Goal: Book appointment/travel/reservation

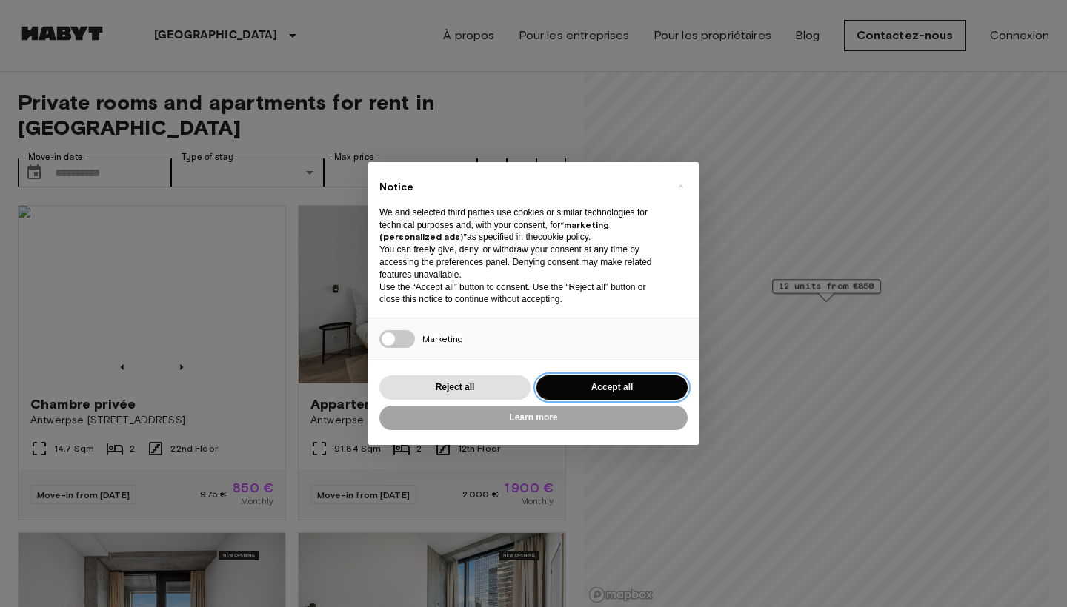
click at [663, 381] on button "Accept all" at bounding box center [611, 388] width 151 height 24
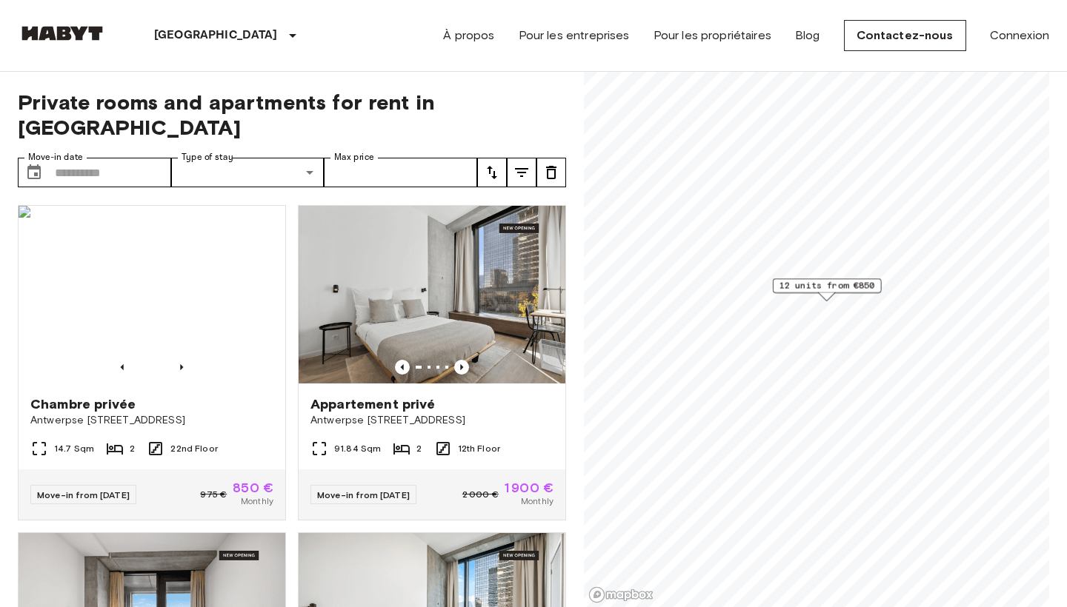
click at [831, 287] on span "12 units from €850" at bounding box center [827, 285] width 96 height 13
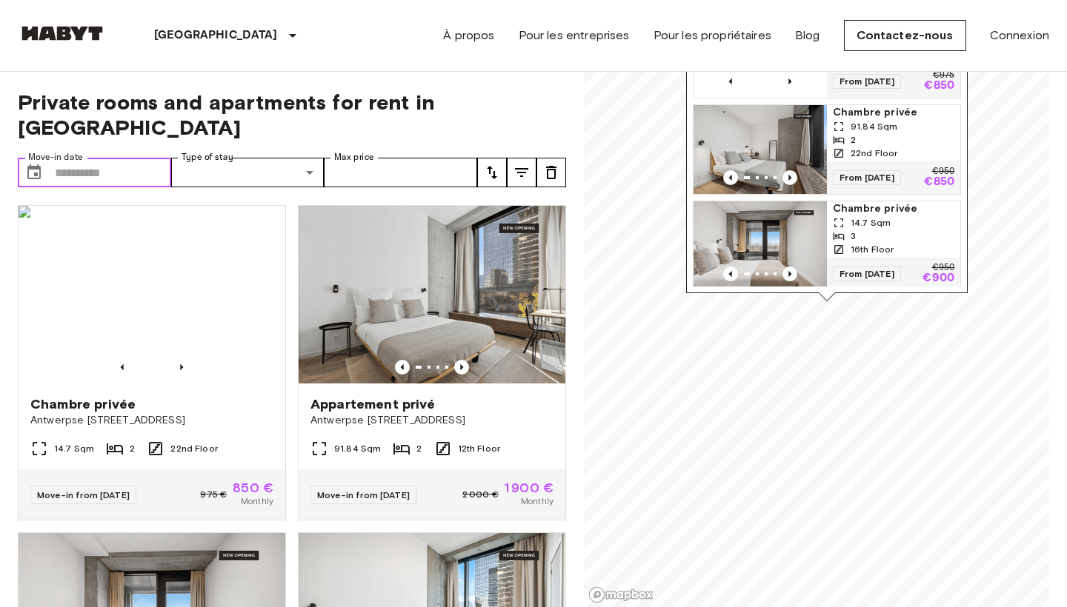
click at [147, 158] on input "Move-in date" at bounding box center [113, 173] width 116 height 30
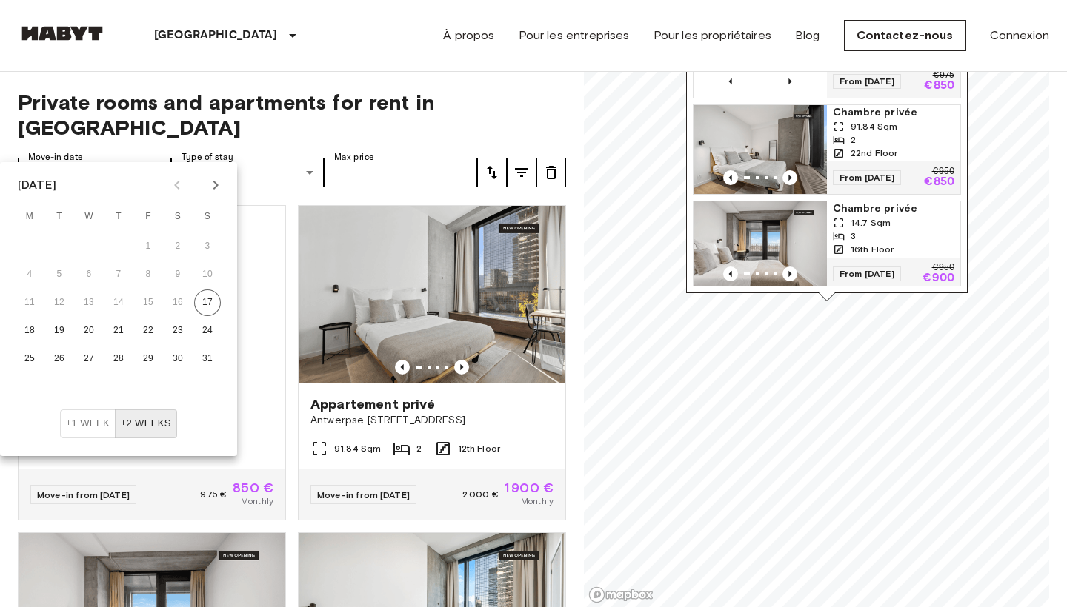
click at [219, 185] on icon "Next month" at bounding box center [216, 185] width 18 height 18
click at [179, 244] on button "1" at bounding box center [177, 246] width 27 height 27
type input "**********"
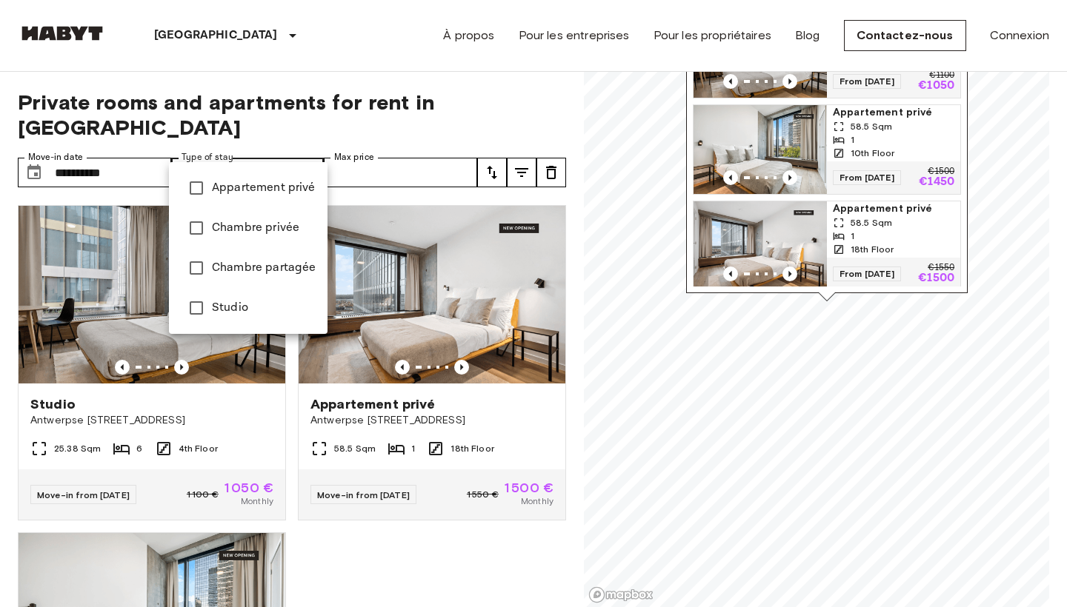
click at [316, 143] on div at bounding box center [533, 303] width 1067 height 607
click at [288, 184] on span "Appartement privé" at bounding box center [264, 188] width 104 height 18
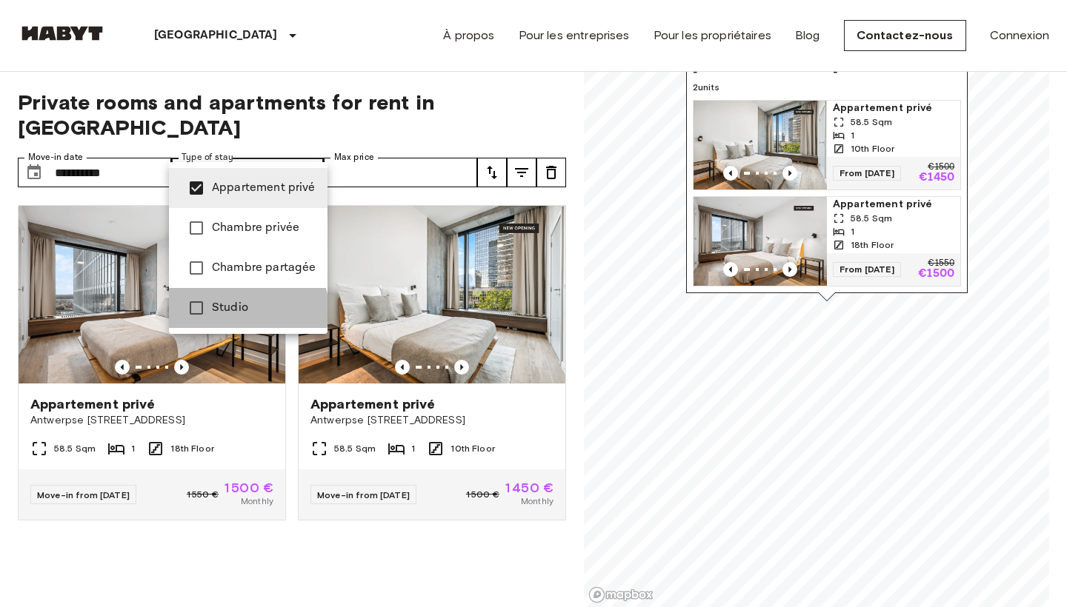
click at [246, 310] on span "Studio" at bounding box center [264, 308] width 104 height 18
type input "**********"
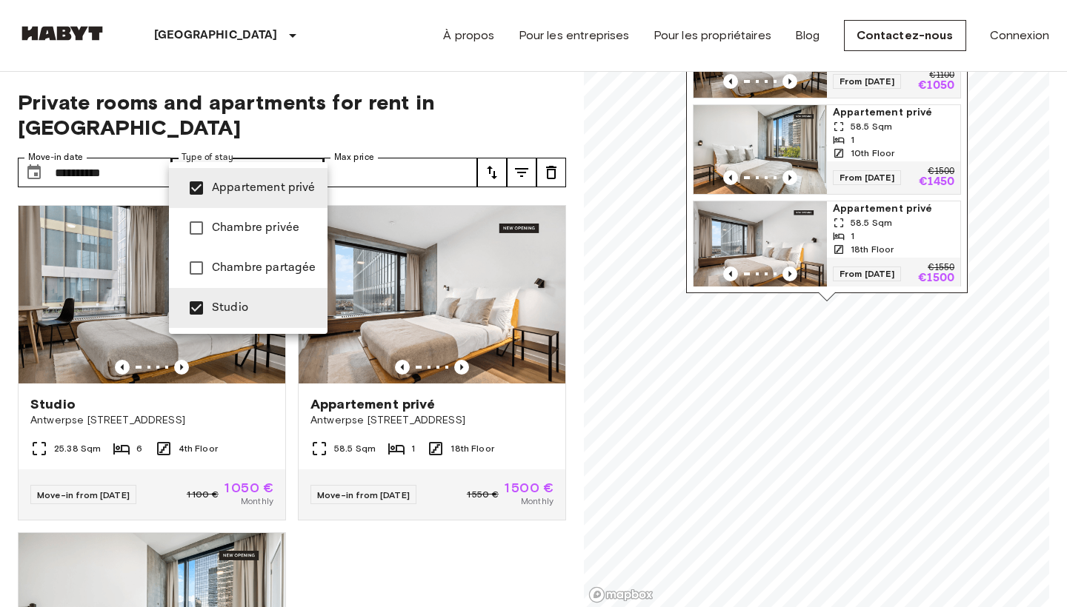
click at [333, 76] on div at bounding box center [533, 303] width 1067 height 607
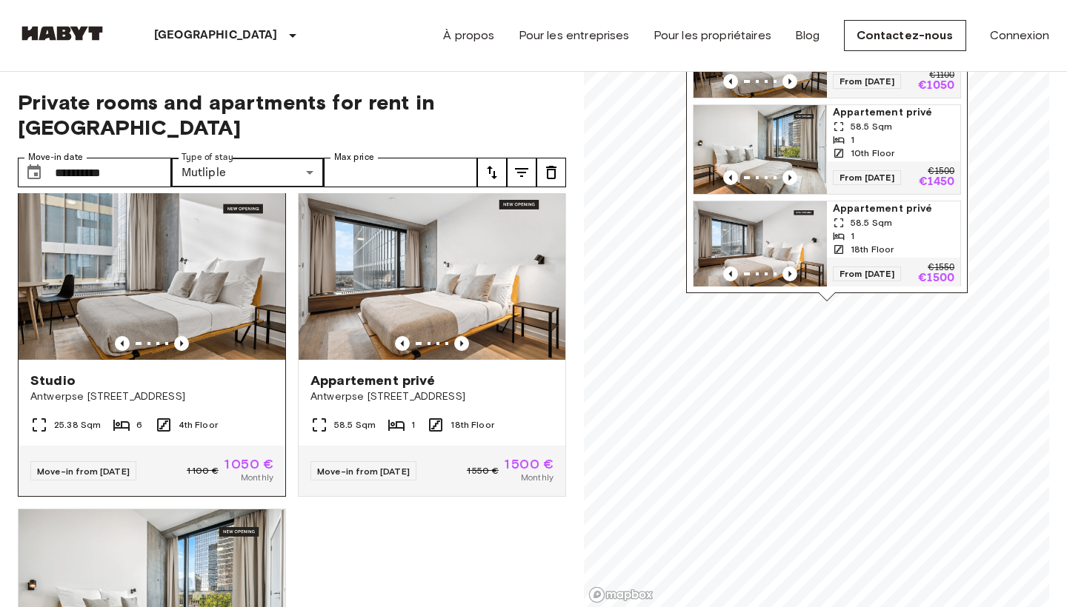
scroll to position [34, 0]
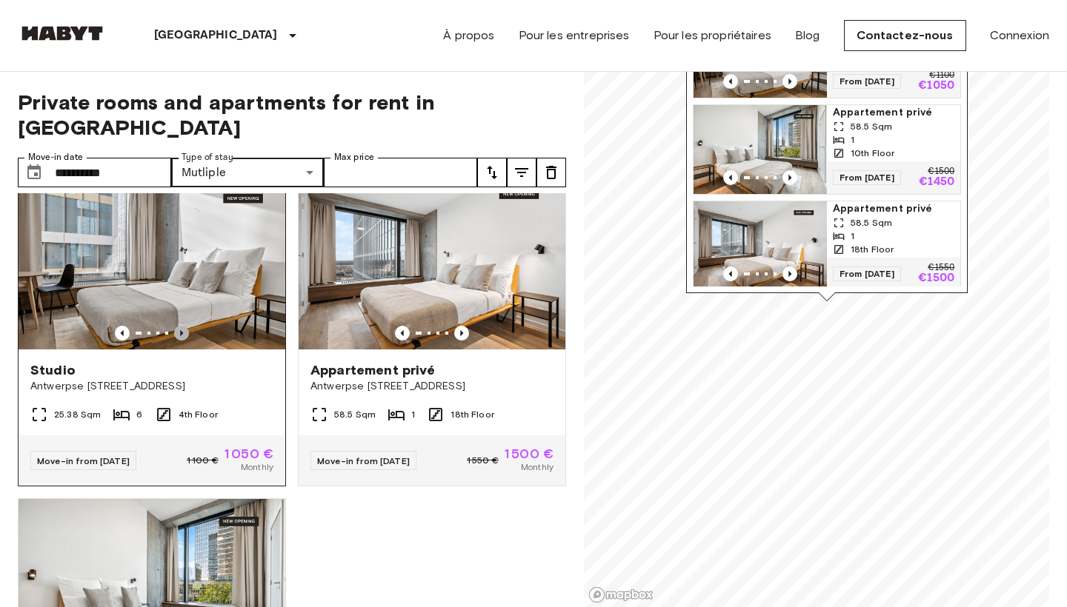
click at [180, 326] on icon "Previous image" at bounding box center [181, 333] width 15 height 15
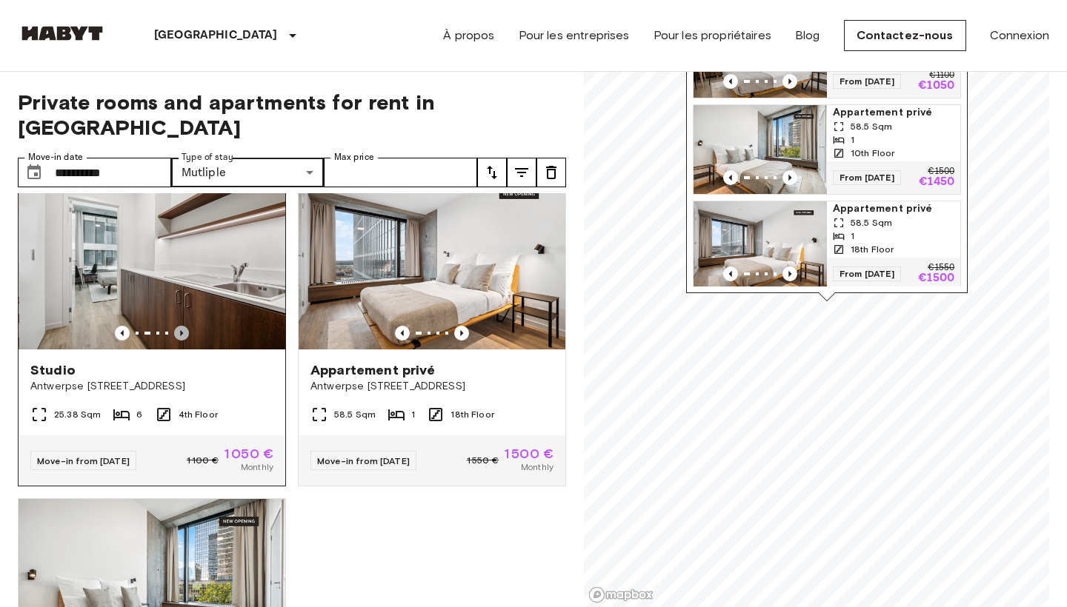
click at [180, 326] on icon "Previous image" at bounding box center [181, 333] width 15 height 15
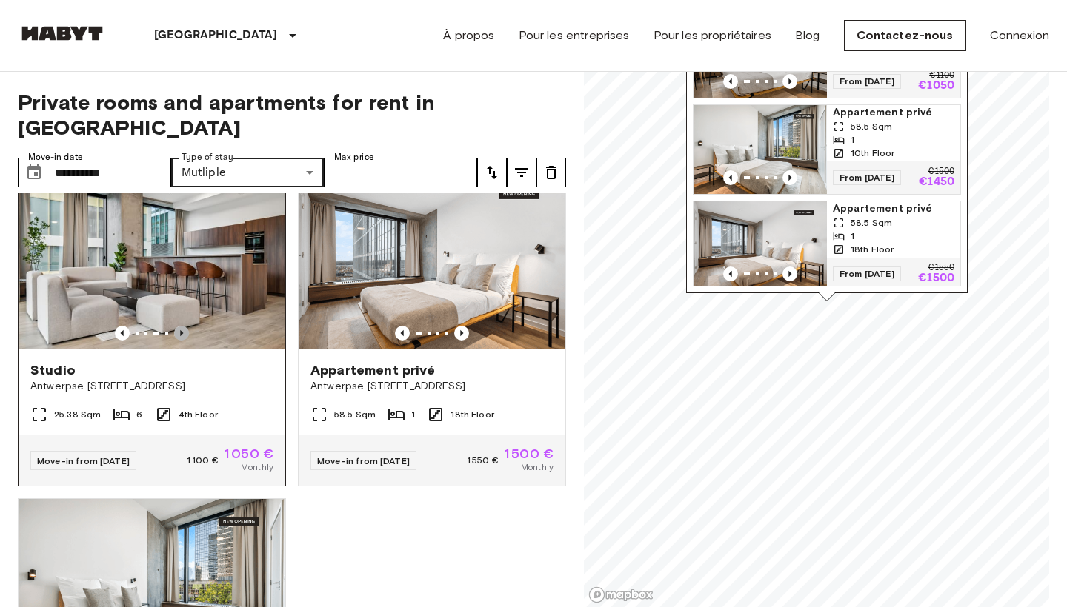
click at [181, 326] on icon "Previous image" at bounding box center [181, 333] width 15 height 15
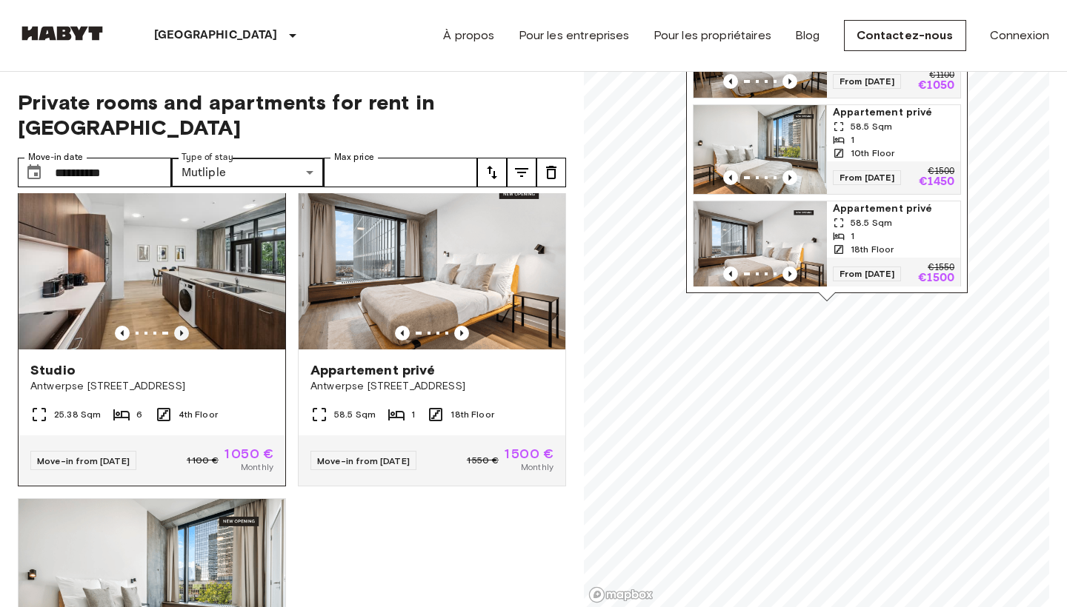
click at [182, 326] on icon "Previous image" at bounding box center [181, 333] width 15 height 15
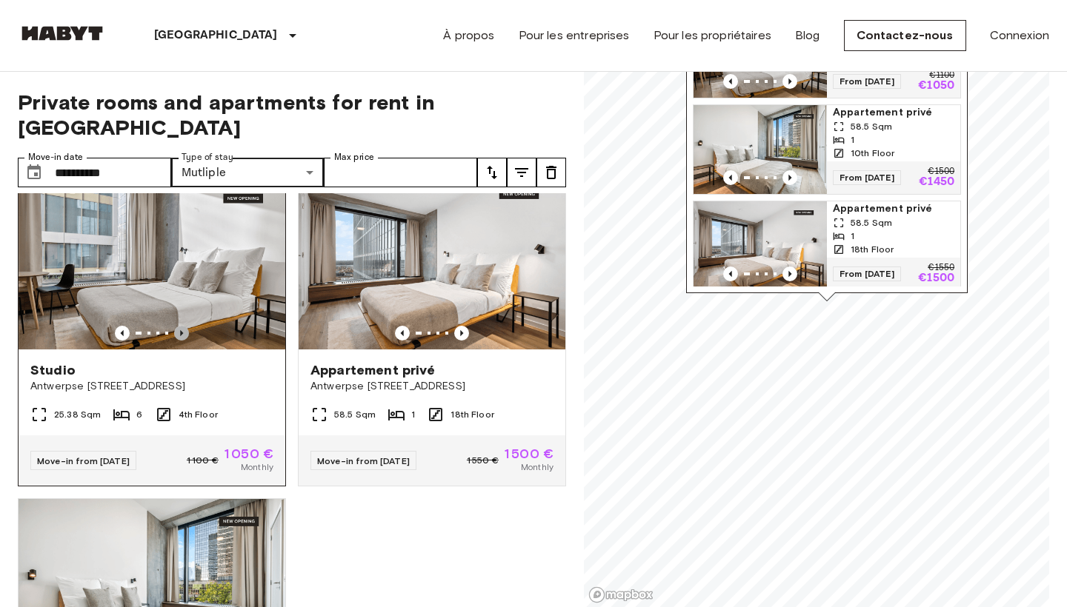
click at [182, 326] on icon "Previous image" at bounding box center [181, 333] width 15 height 15
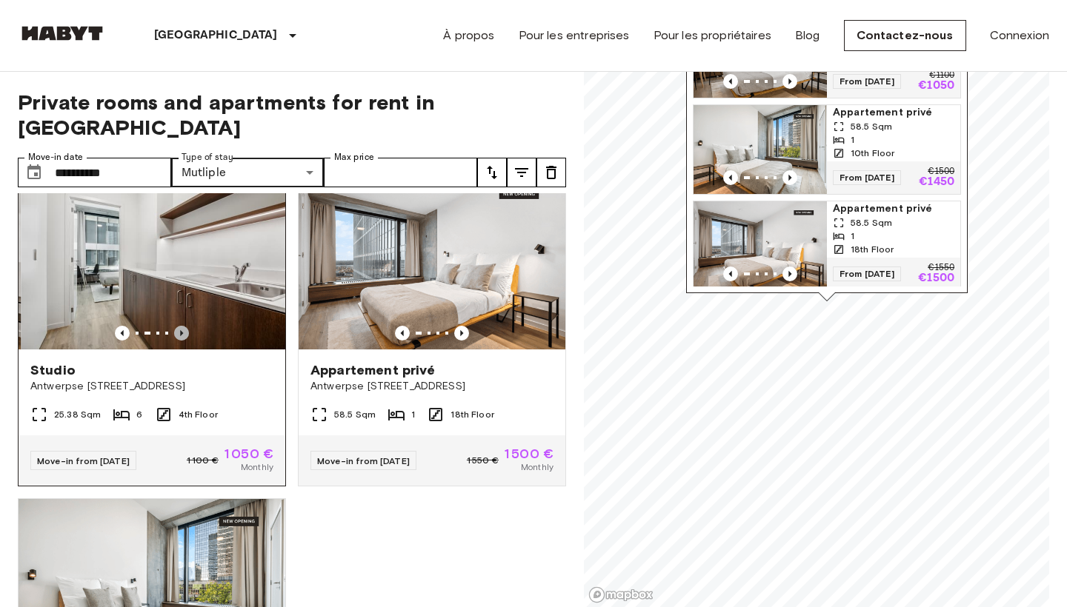
click at [182, 326] on icon "Previous image" at bounding box center [181, 333] width 15 height 15
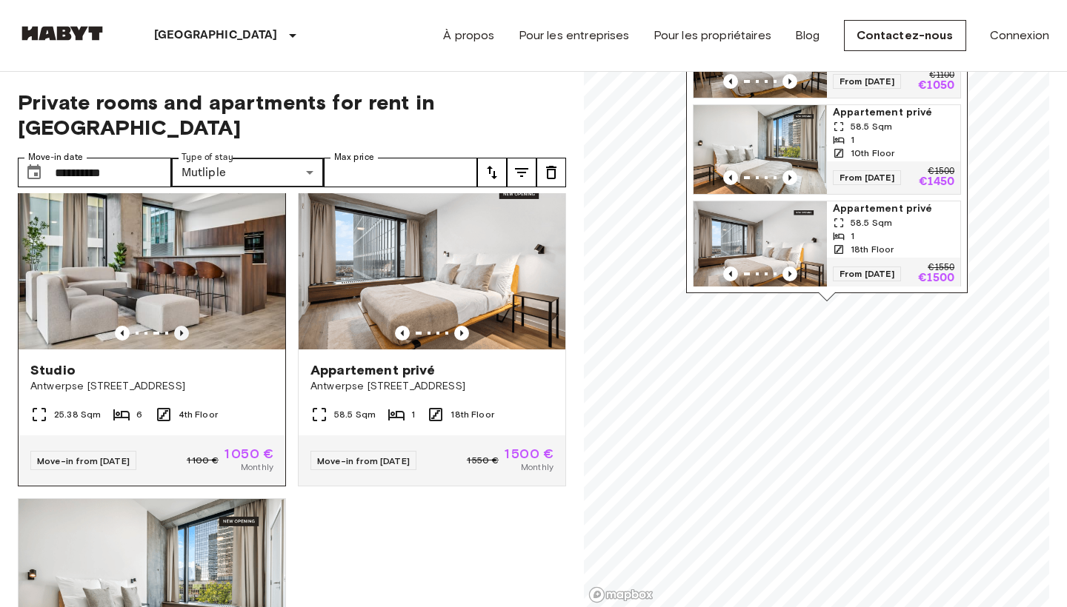
click at [182, 326] on icon "Previous image" at bounding box center [181, 333] width 15 height 15
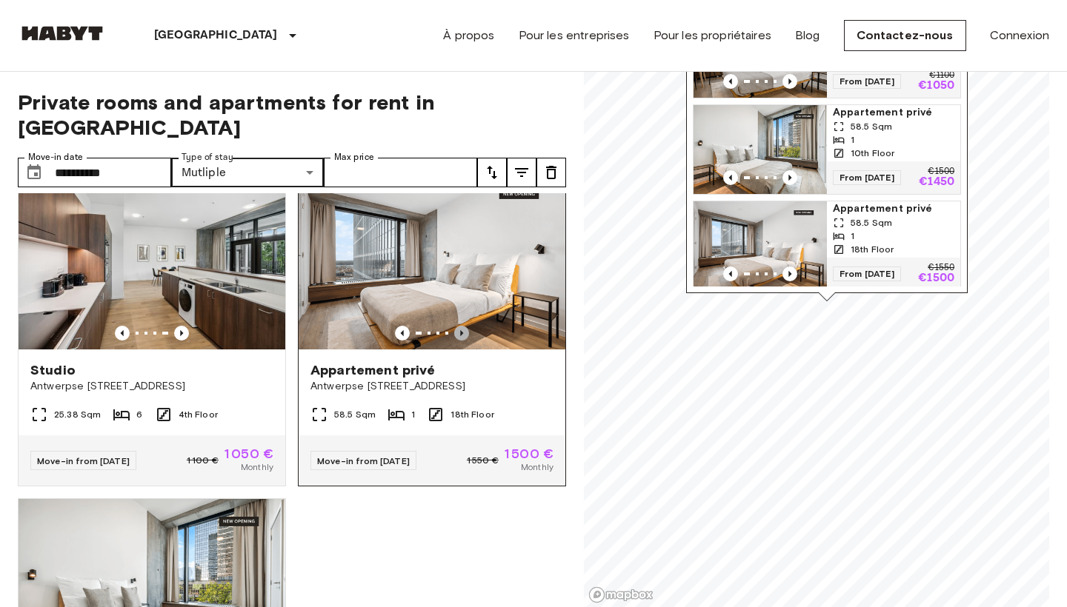
click at [460, 326] on icon "Previous image" at bounding box center [461, 333] width 15 height 15
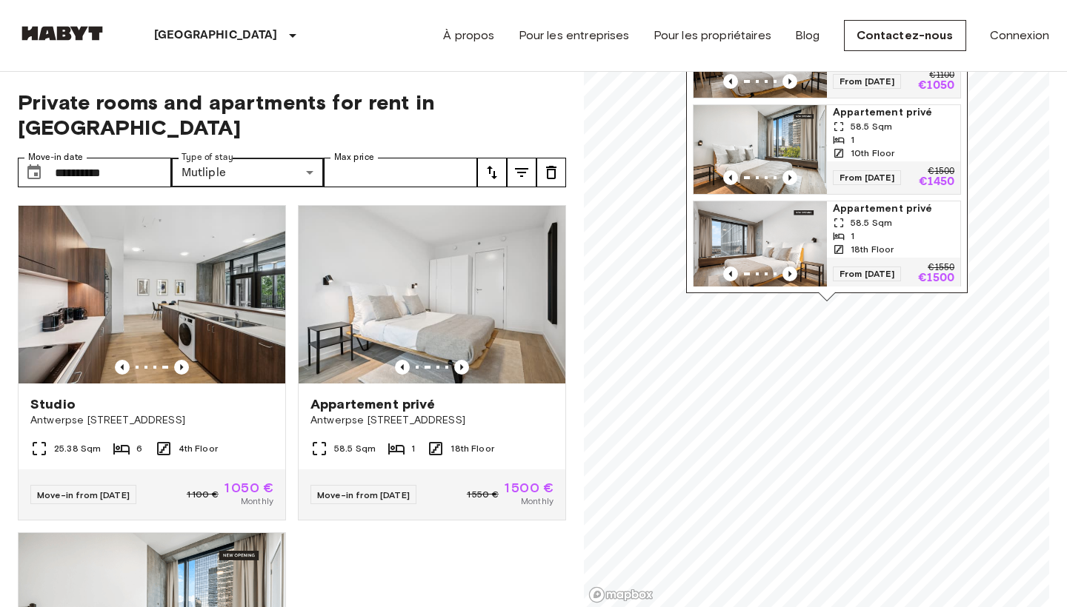
scroll to position [0, 0]
